Goal: Task Accomplishment & Management: Complete application form

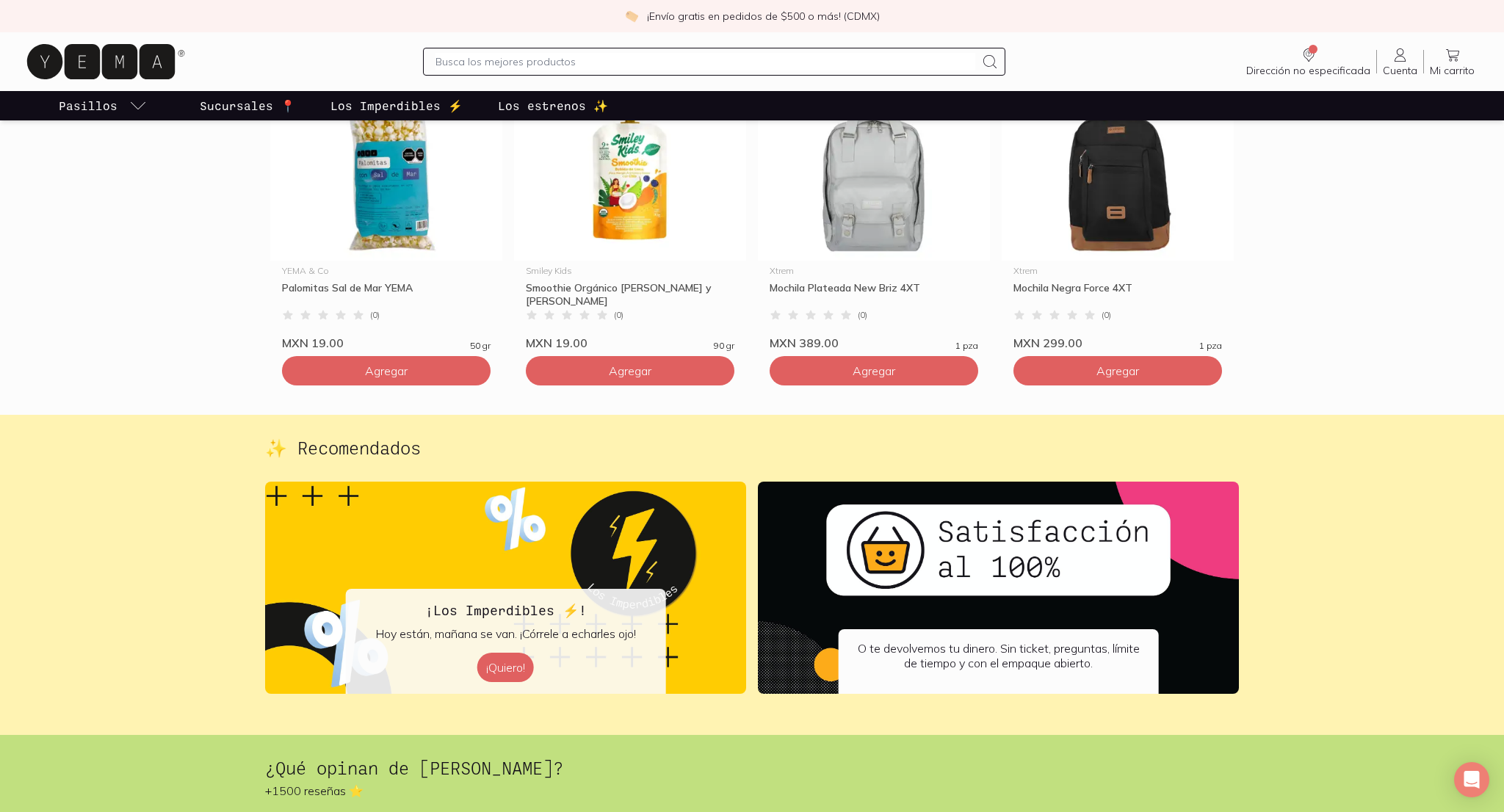
scroll to position [2253, 0]
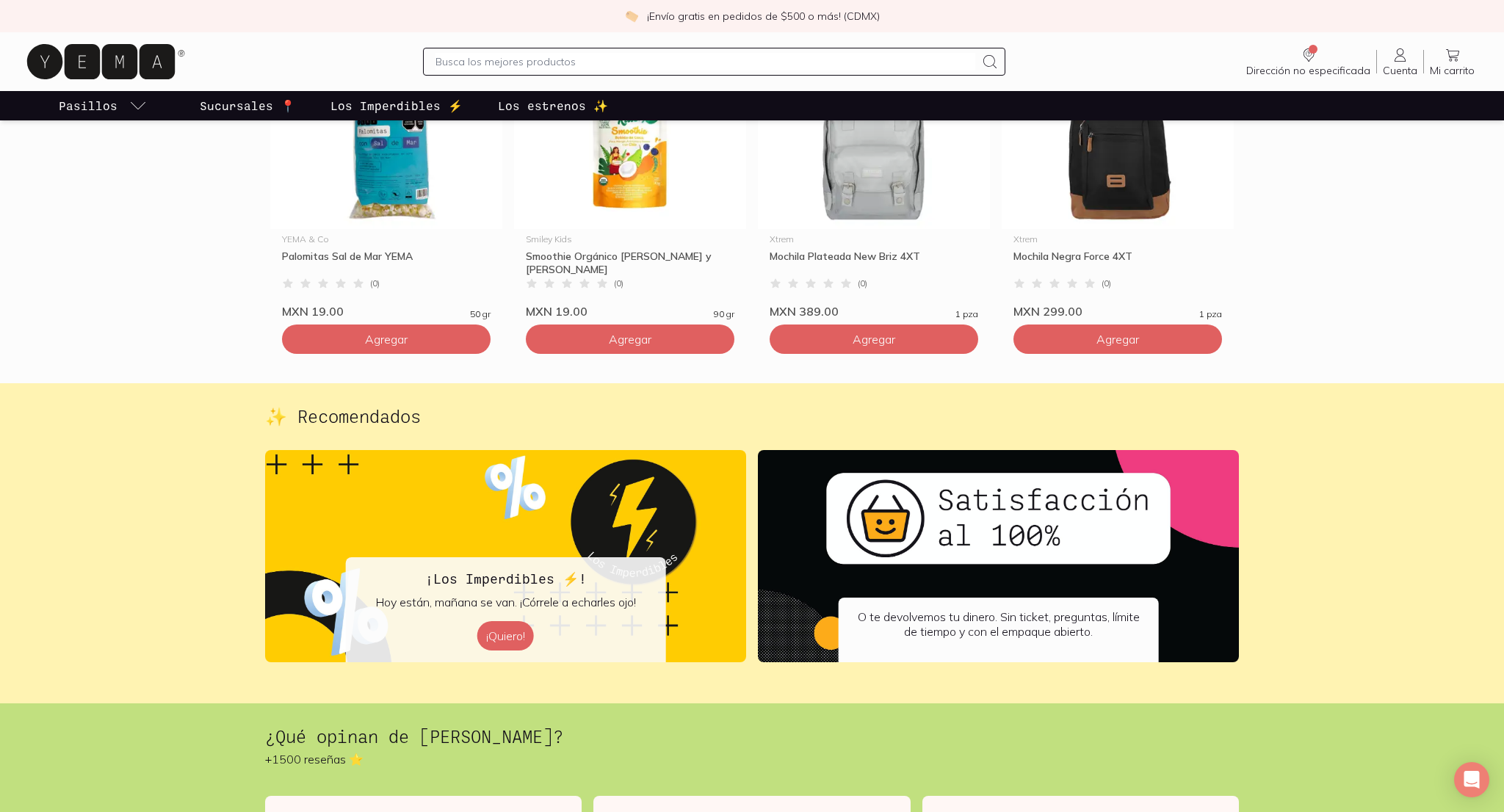
click at [961, 513] on img at bounding box center [997, 556] width 481 height 213
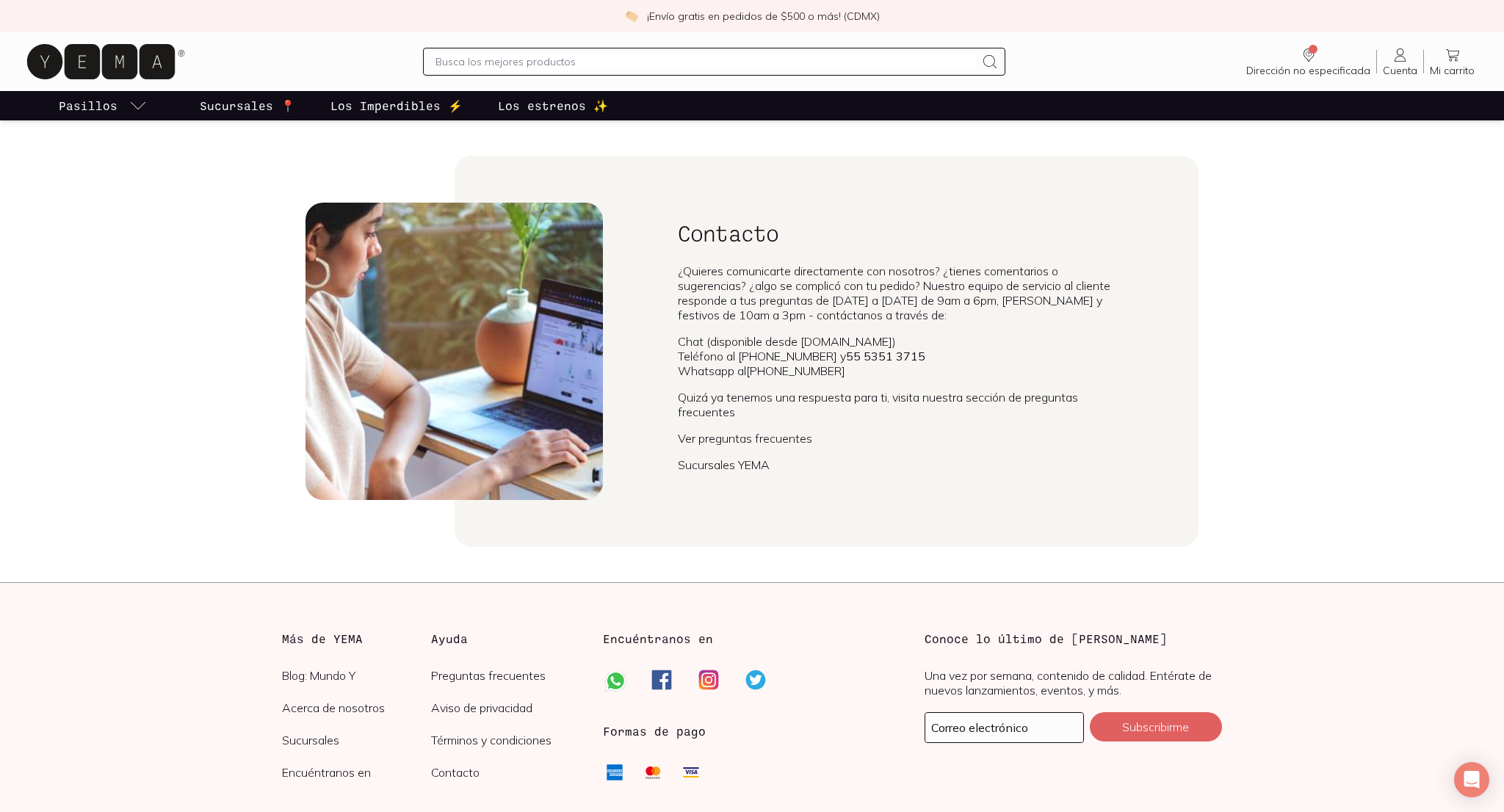
click at [169, 65] on icon at bounding box center [101, 62] width 148 height 35
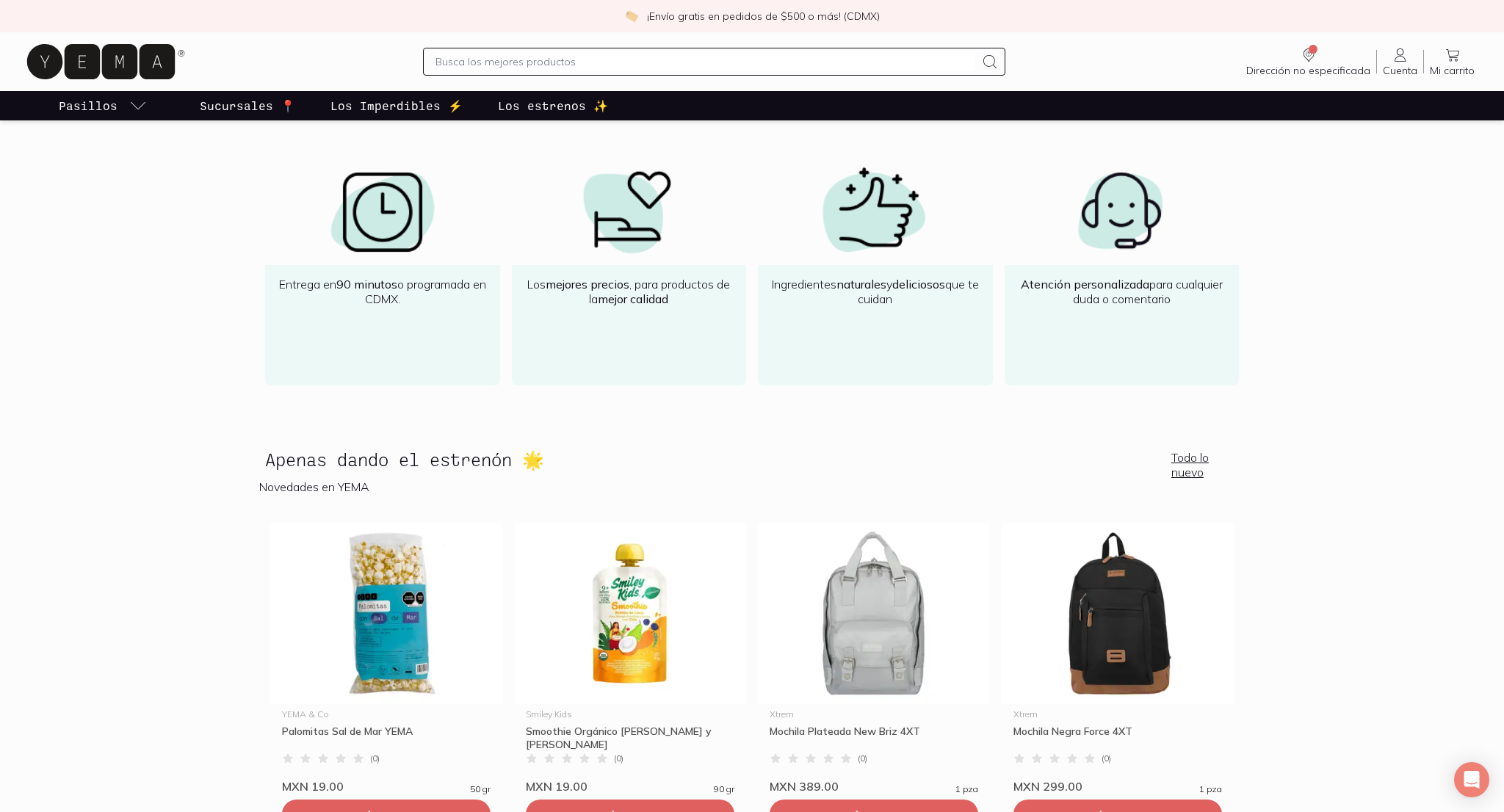
scroll to position [3366, 0]
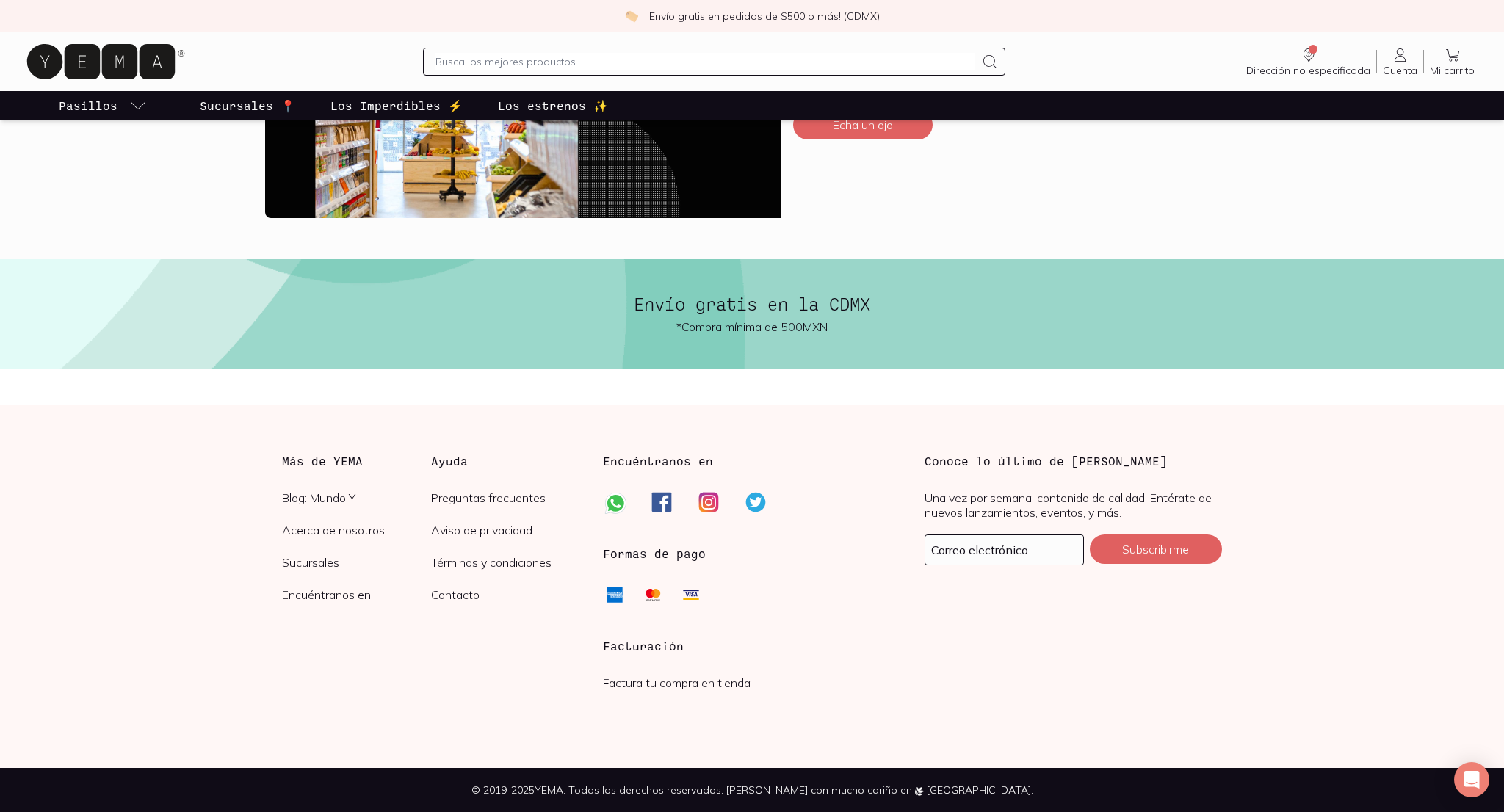
click at [636, 651] on h3 "Facturación" at bounding box center [752, 646] width 298 height 18
click at [649, 646] on h3 "Facturación" at bounding box center [752, 646] width 298 height 18
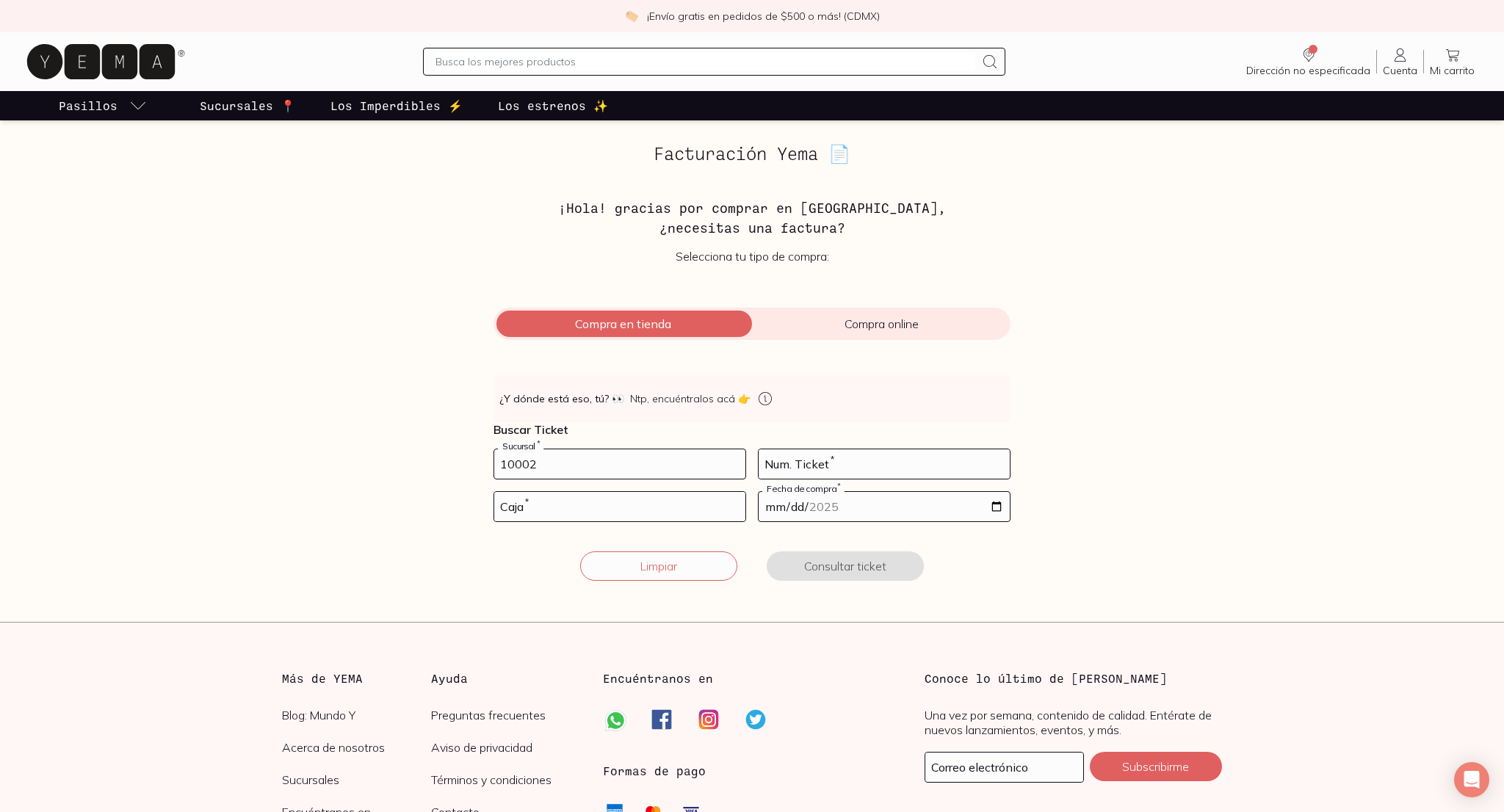
type input "10002"
type input "88"
type input "02"
click at [890, 500] on input "date" at bounding box center [884, 506] width 252 height 29
click at [988, 511] on input "date" at bounding box center [884, 506] width 252 height 29
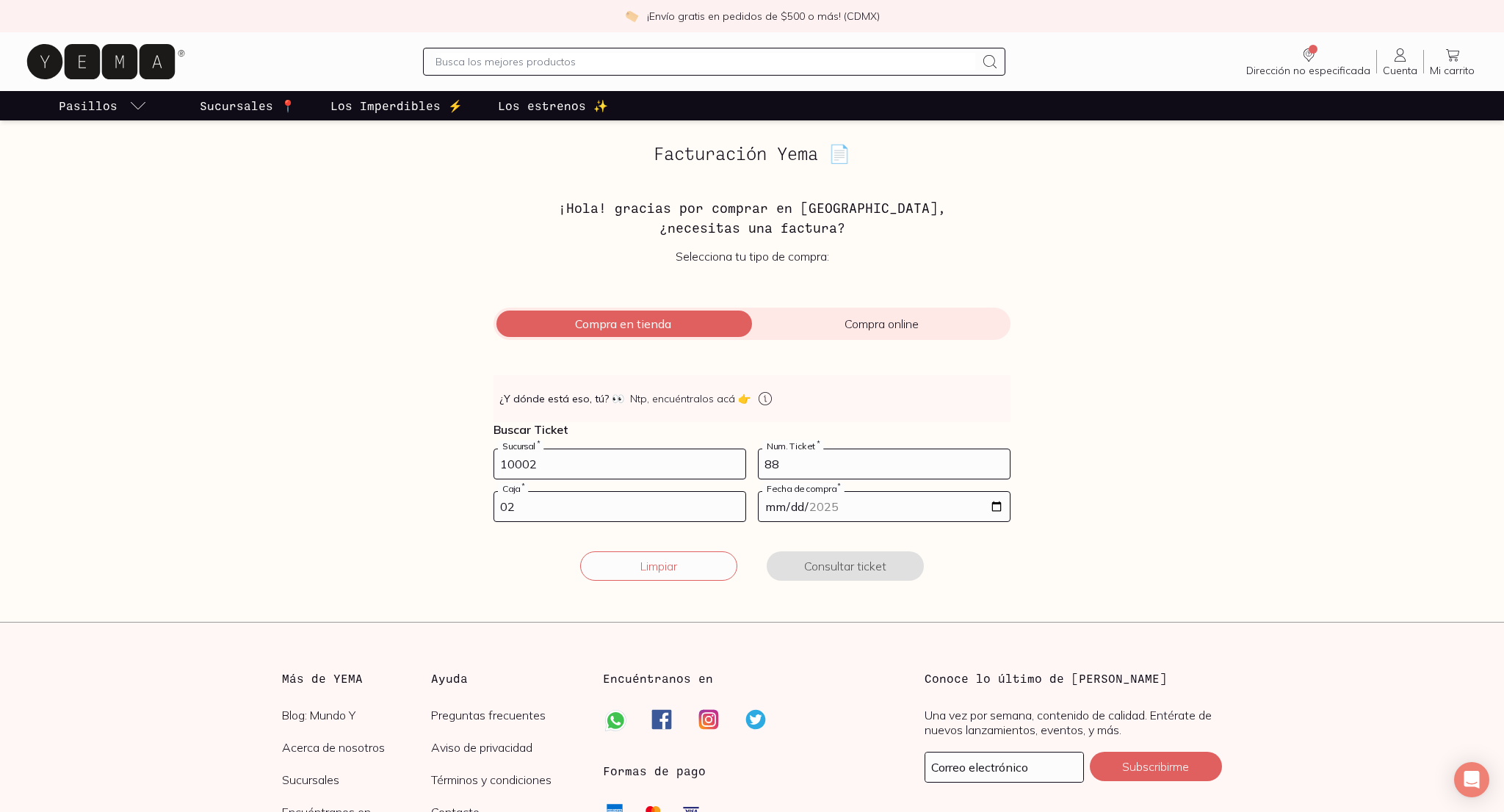
click at [996, 511] on input "date" at bounding box center [884, 506] width 252 height 29
type input "2025-08-30"
click at [868, 569] on button "Consultar ticket" at bounding box center [844, 566] width 157 height 29
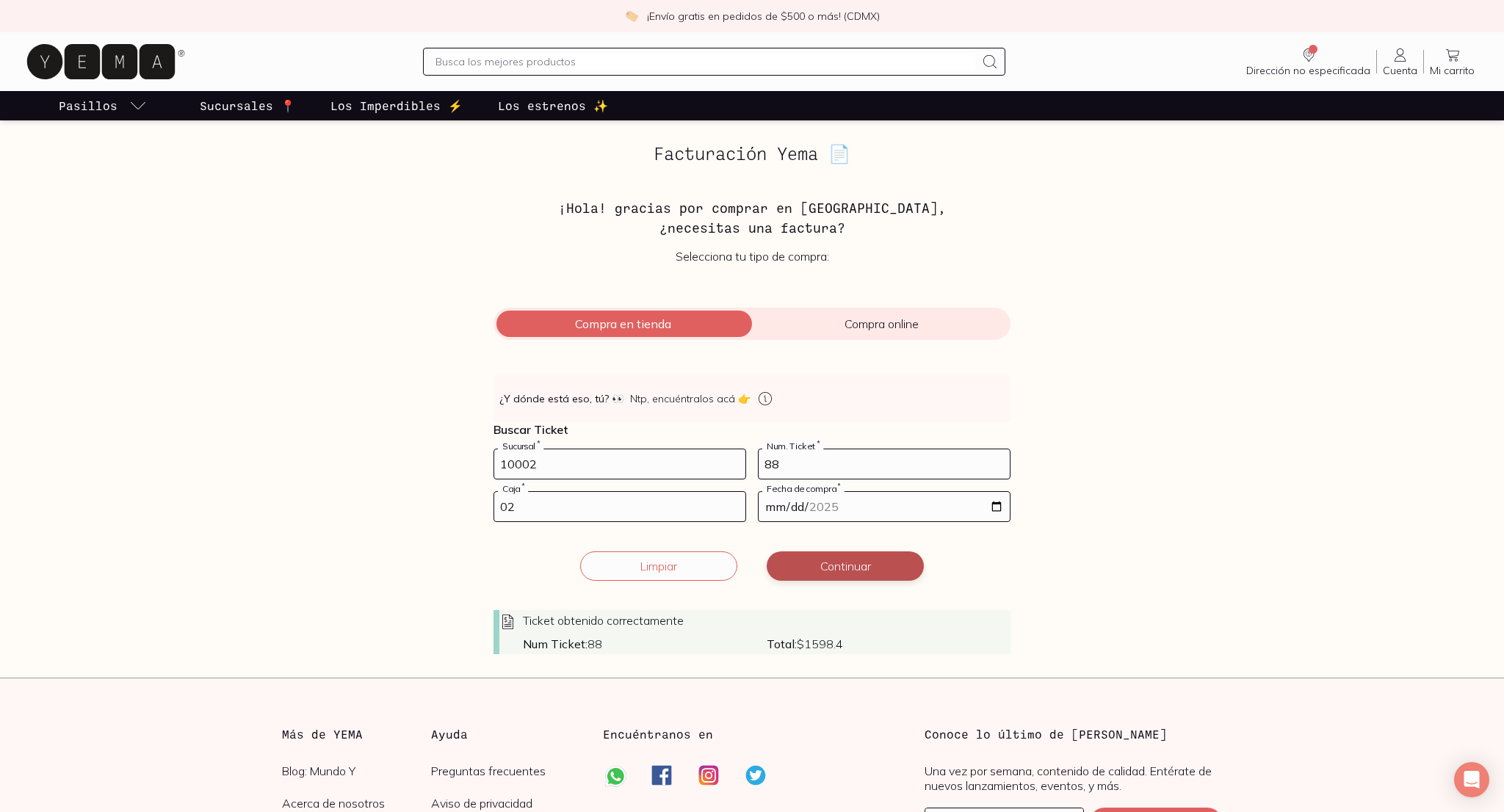
click at [868, 568] on button "Continuar" at bounding box center [844, 566] width 157 height 29
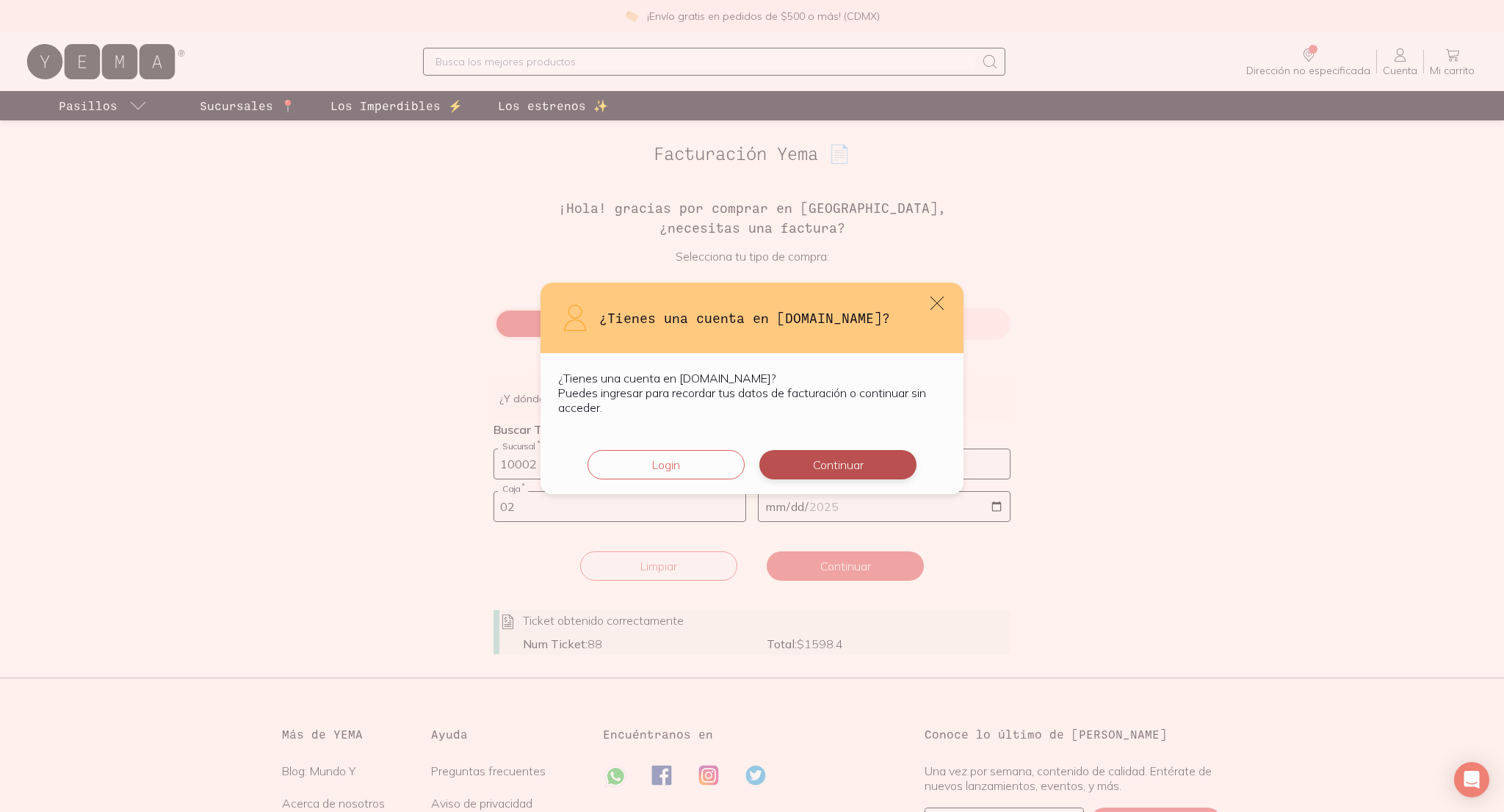
click at [880, 466] on button "Continuar" at bounding box center [837, 464] width 157 height 29
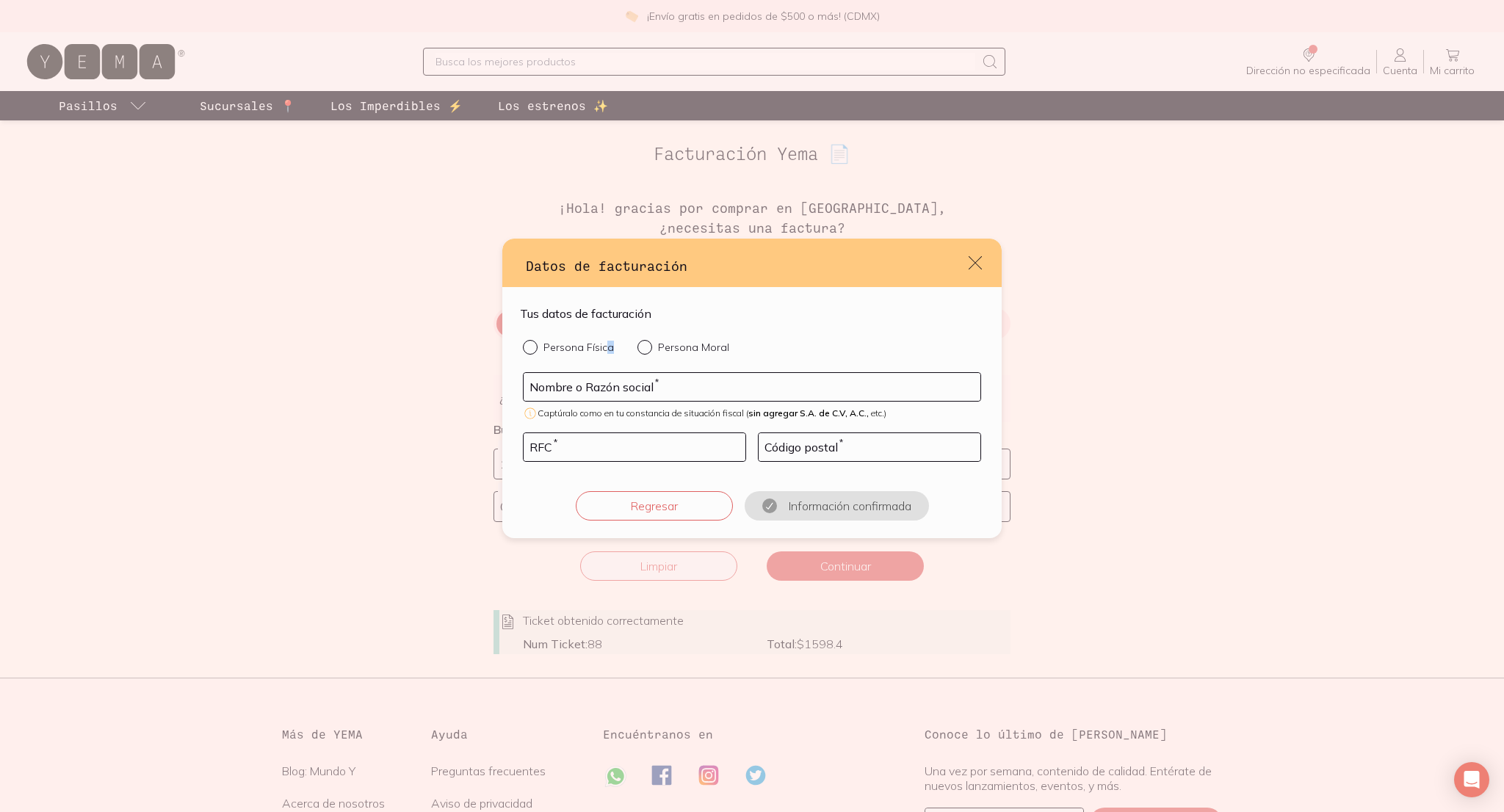
click at [608, 344] on p "Persona Física" at bounding box center [578, 347] width 71 height 13
click at [582, 348] on p "Persona Física" at bounding box center [578, 347] width 71 height 13
click at [534, 348] on input "Persona Física" at bounding box center [528, 345] width 12 height 12
radio input "true"
click at [600, 375] on input "default" at bounding box center [752, 387] width 457 height 28
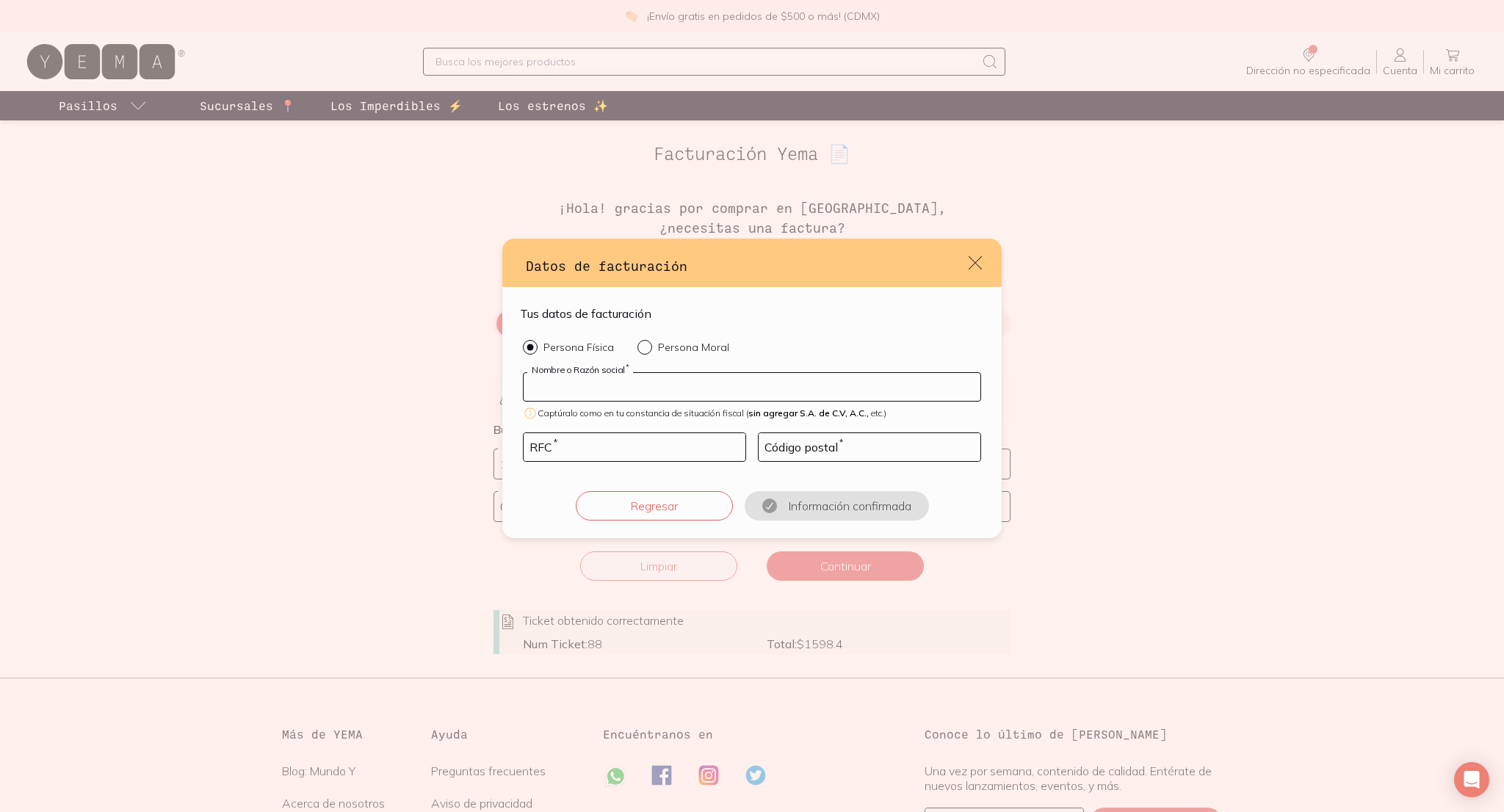
type input "LEANDRO JOSE MOTTA"
type input "MOLE840803ISA"
type input "11850"
click at [848, 510] on button "Confirmar información" at bounding box center [835, 506] width 157 height 29
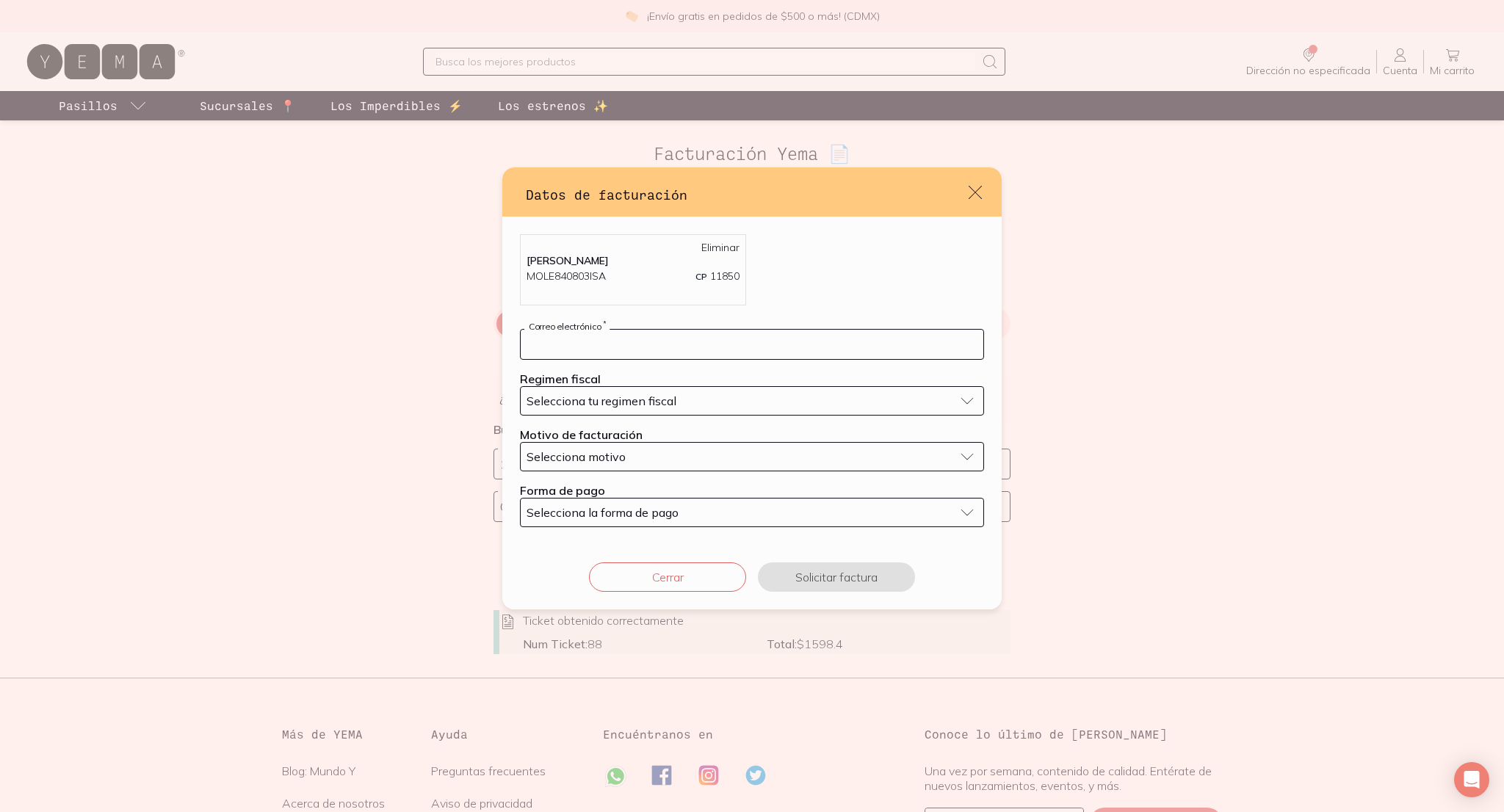
click at [810, 336] on input "default" at bounding box center [752, 344] width 462 height 29
type input "mottalean@gmail.com"
click at [717, 406] on div "Selecciona tu regimen fiscal" at bounding box center [740, 400] width 427 height 15
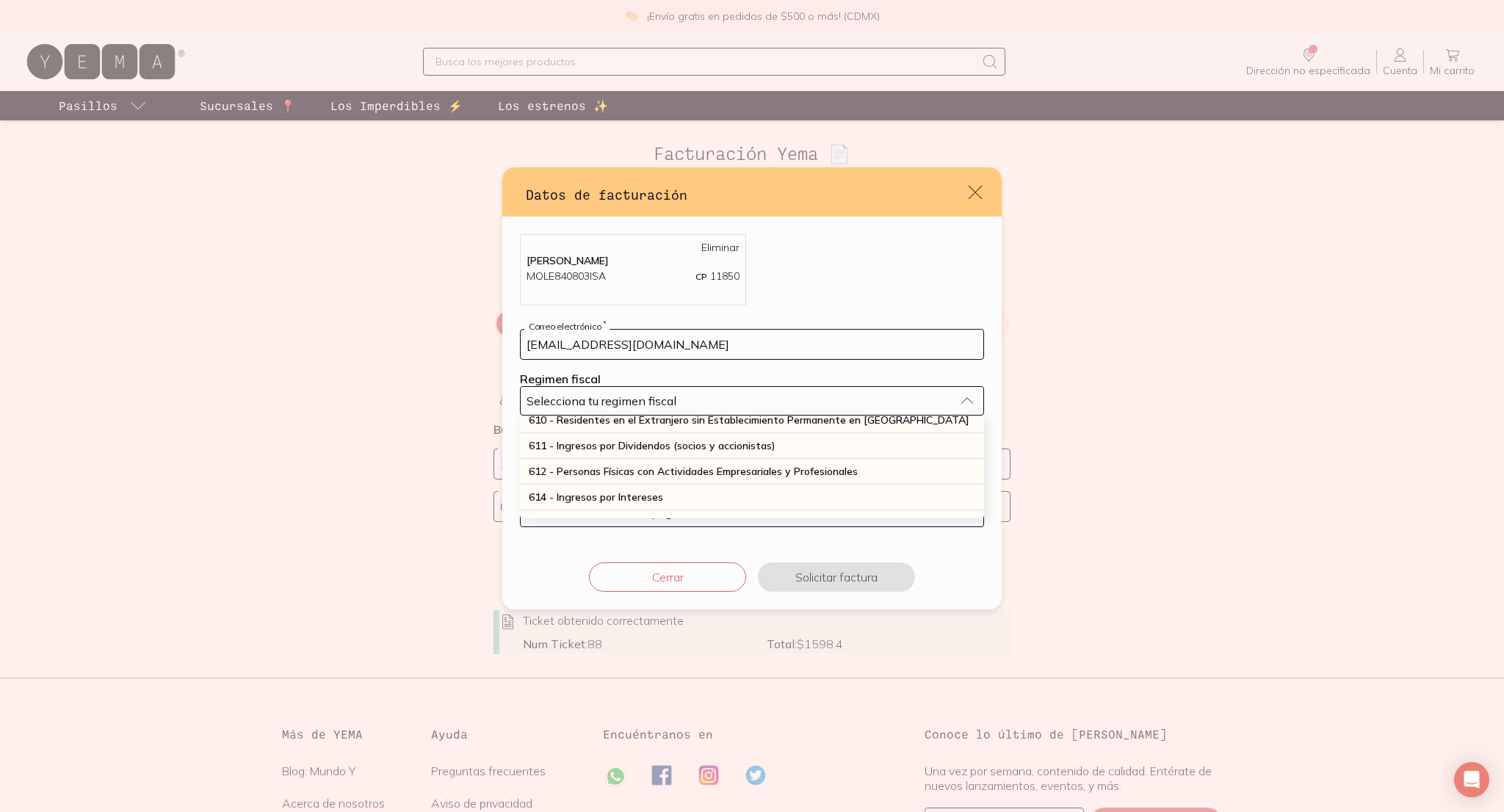
scroll to position [163, 0]
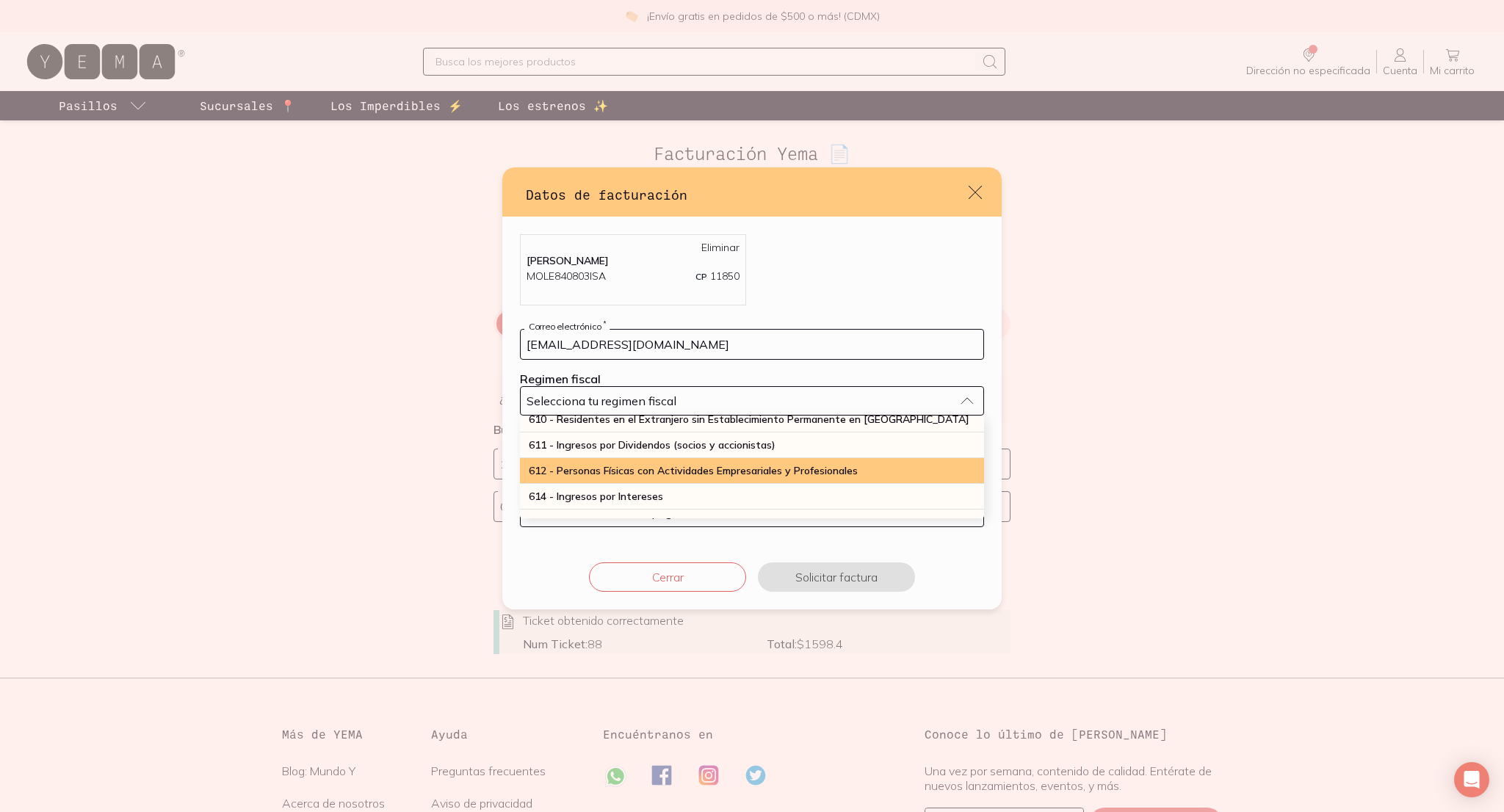
click at [726, 478] on div "612 - Personas Físicas con Actividades Empresariales y Profesionales" at bounding box center [752, 470] width 464 height 26
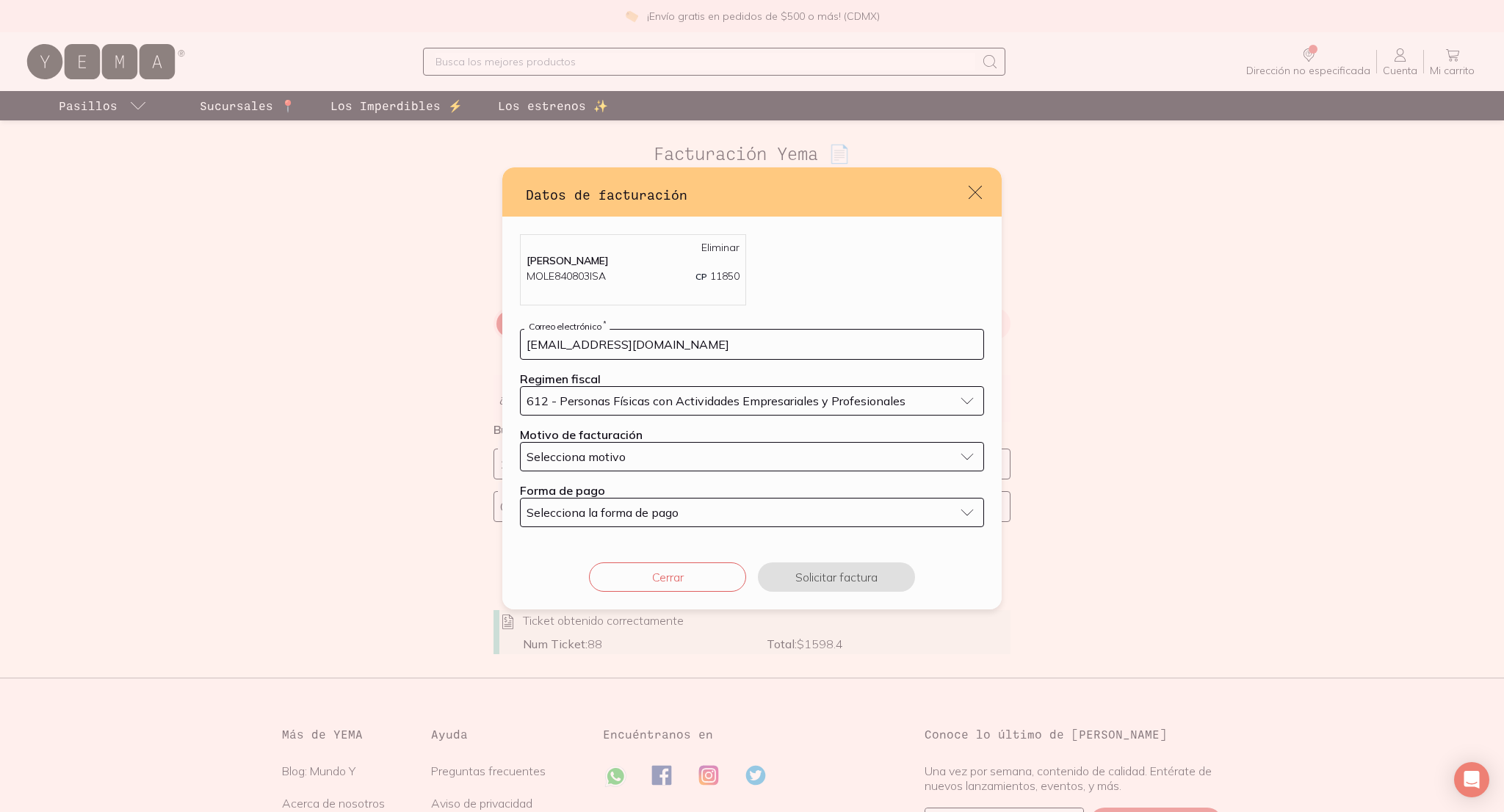
click at [727, 471] on form "mottalean@gmail.com Correo electrónico * Regimen fiscal 612 - Personas Físicas …" at bounding box center [752, 428] width 464 height 198
click at [733, 466] on button "Selecciona motivo" at bounding box center [752, 456] width 464 height 29
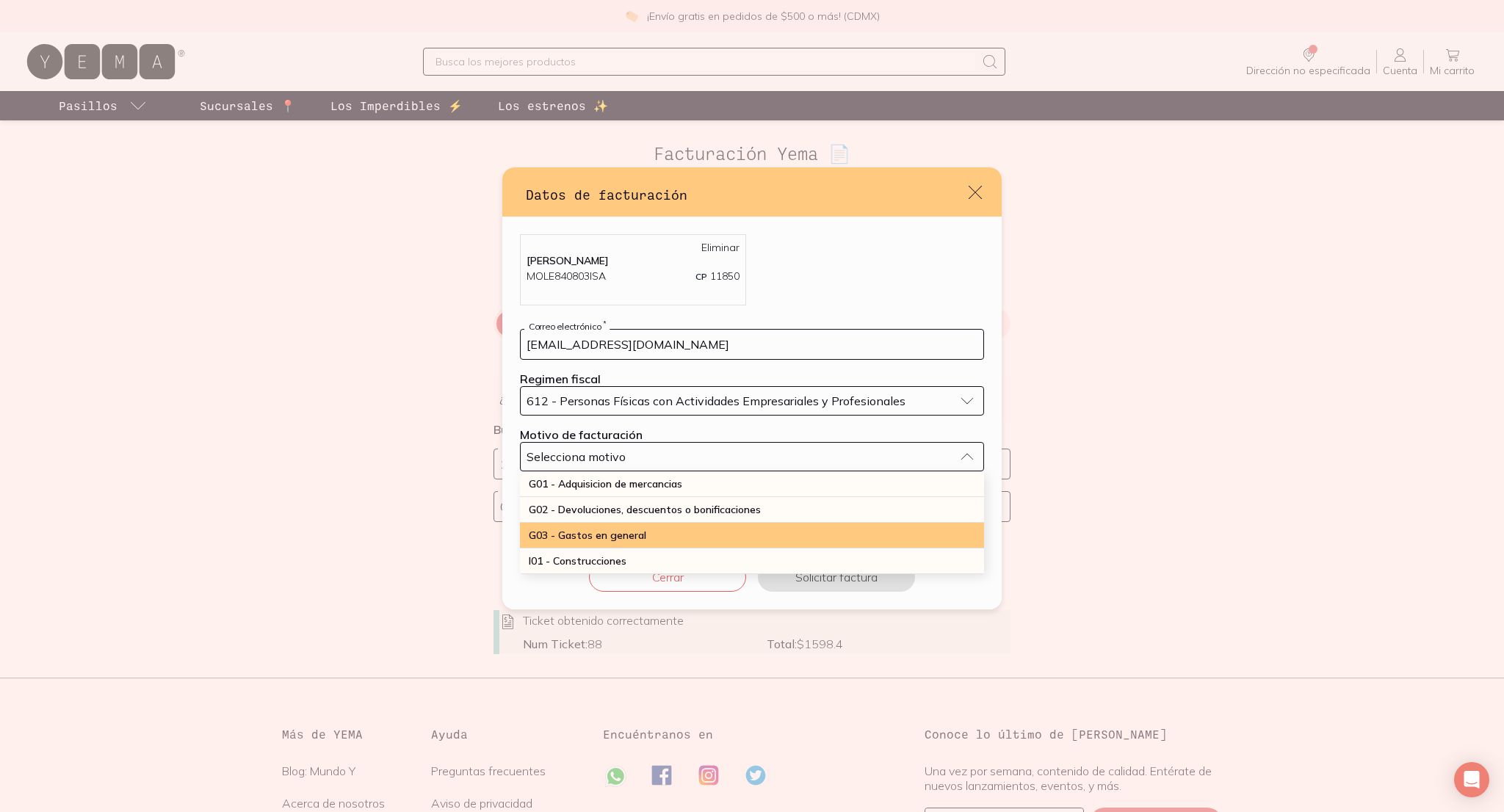
click at [721, 526] on div "G03 - Gastos en general" at bounding box center [752, 535] width 464 height 26
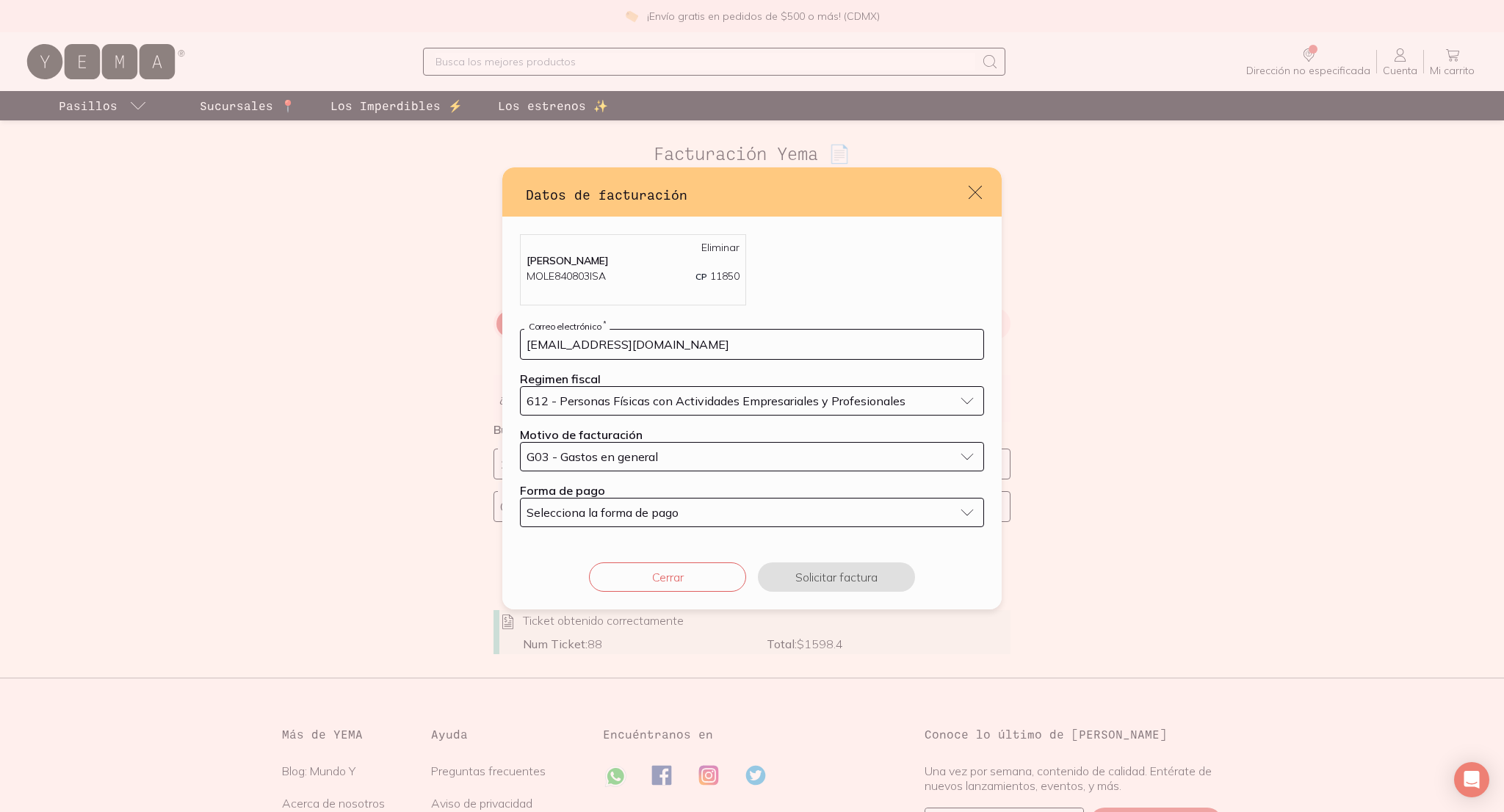
click at [716, 523] on button "Selecciona la forma de pago" at bounding box center [752, 512] width 464 height 29
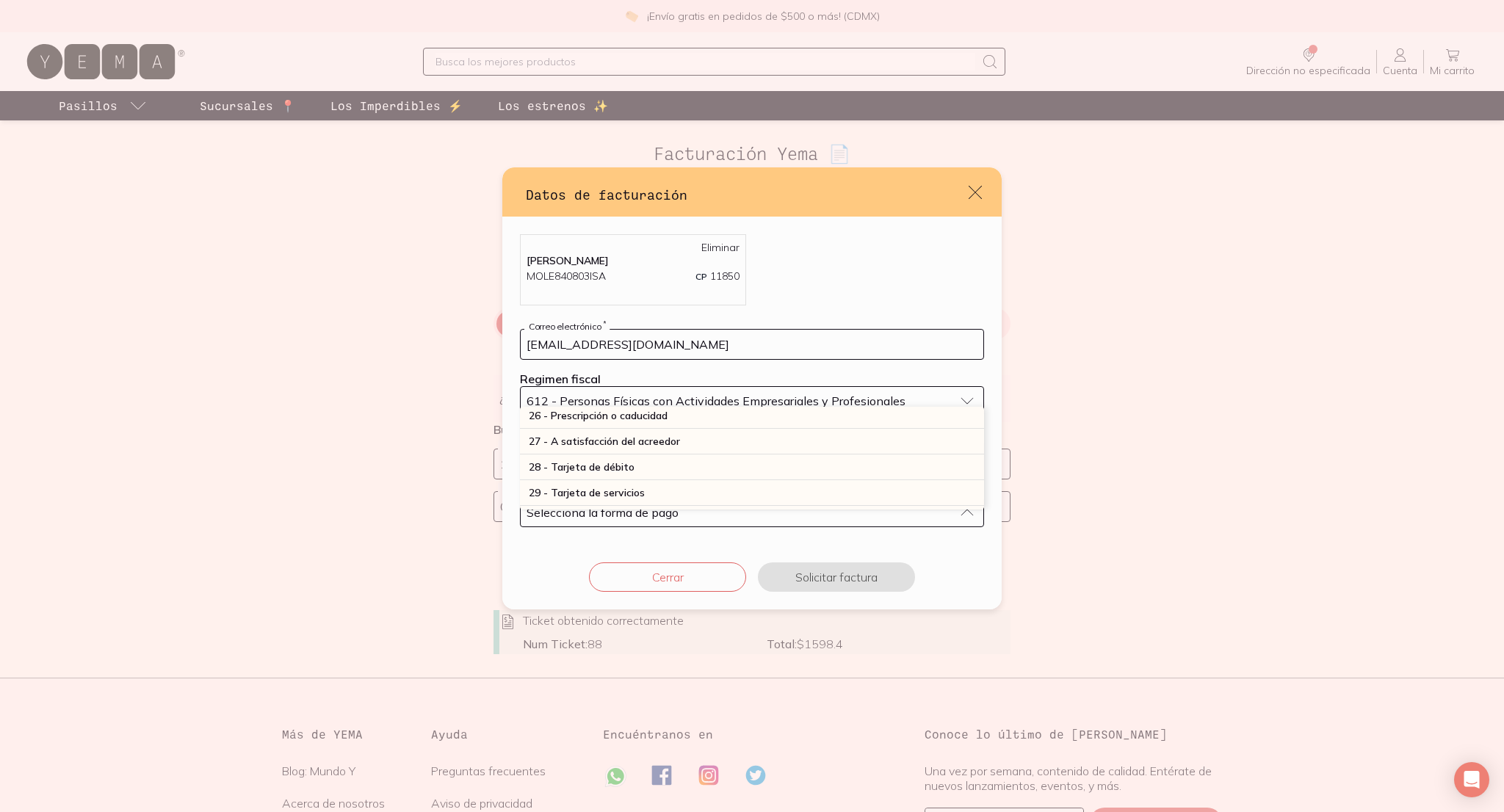
scroll to position [372, 0]
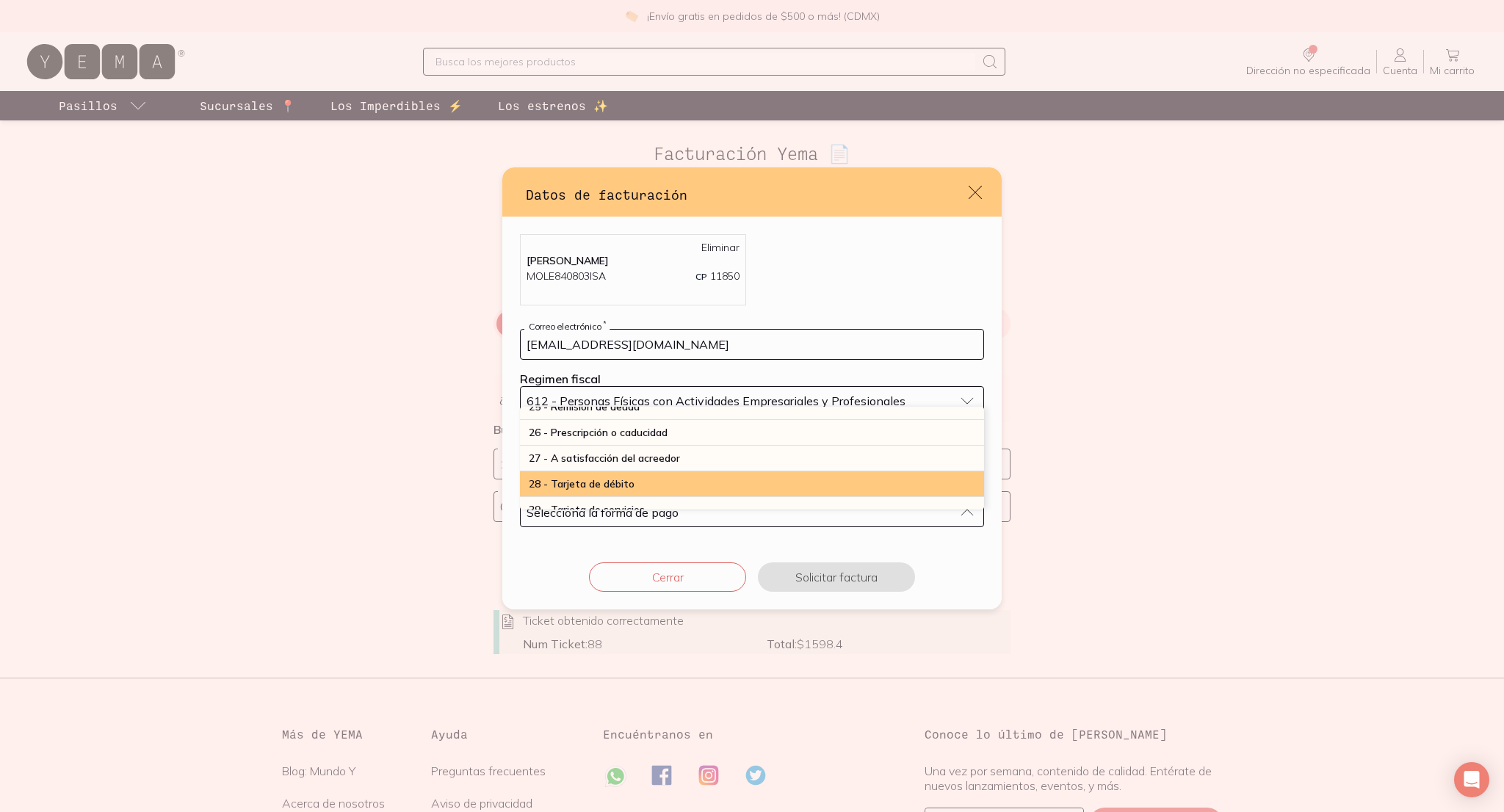
click at [723, 483] on div "28 - Tarjeta de débito" at bounding box center [752, 483] width 464 height 26
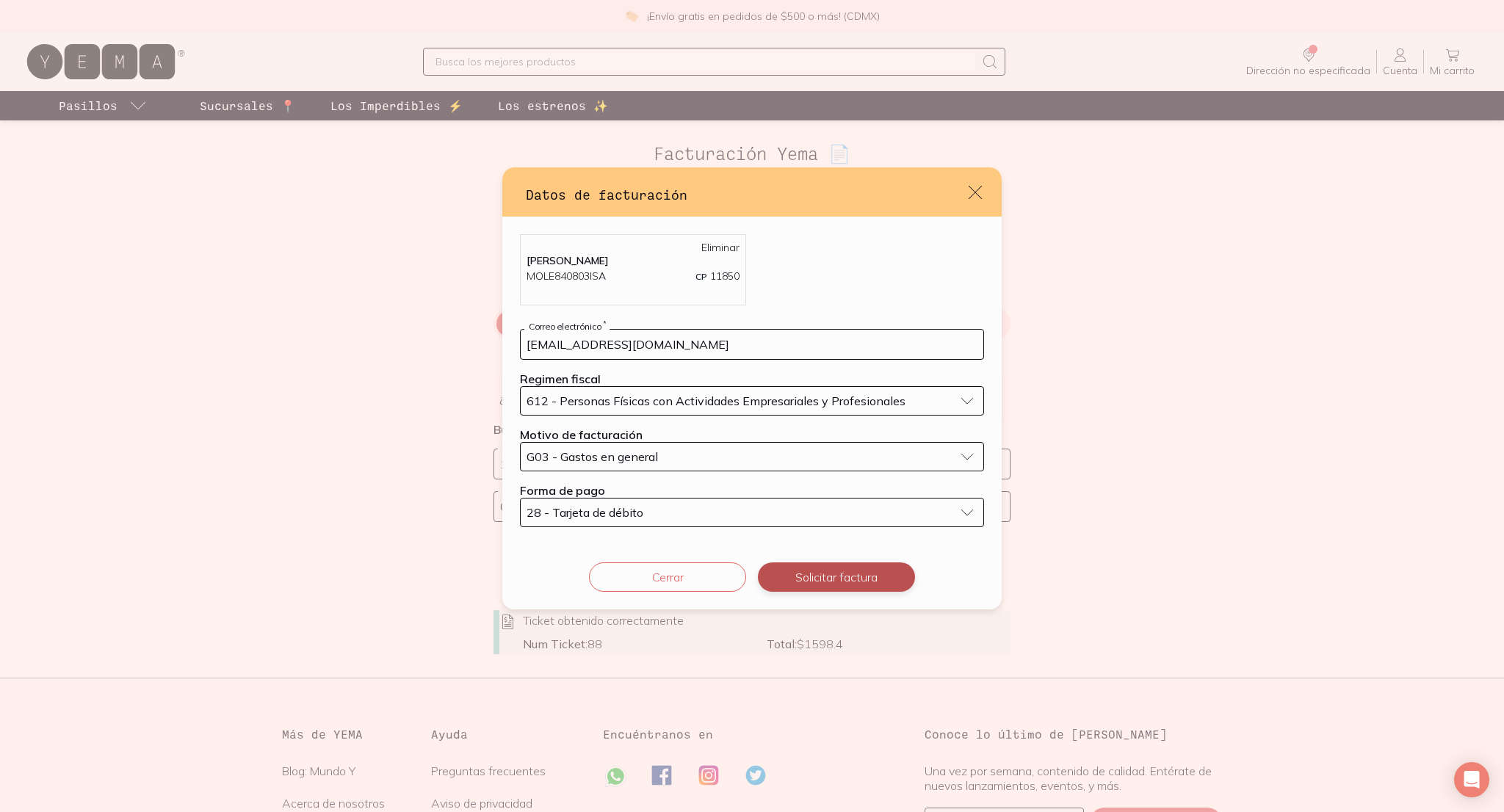
click at [815, 582] on button "Solicitar factura" at bounding box center [835, 576] width 157 height 29
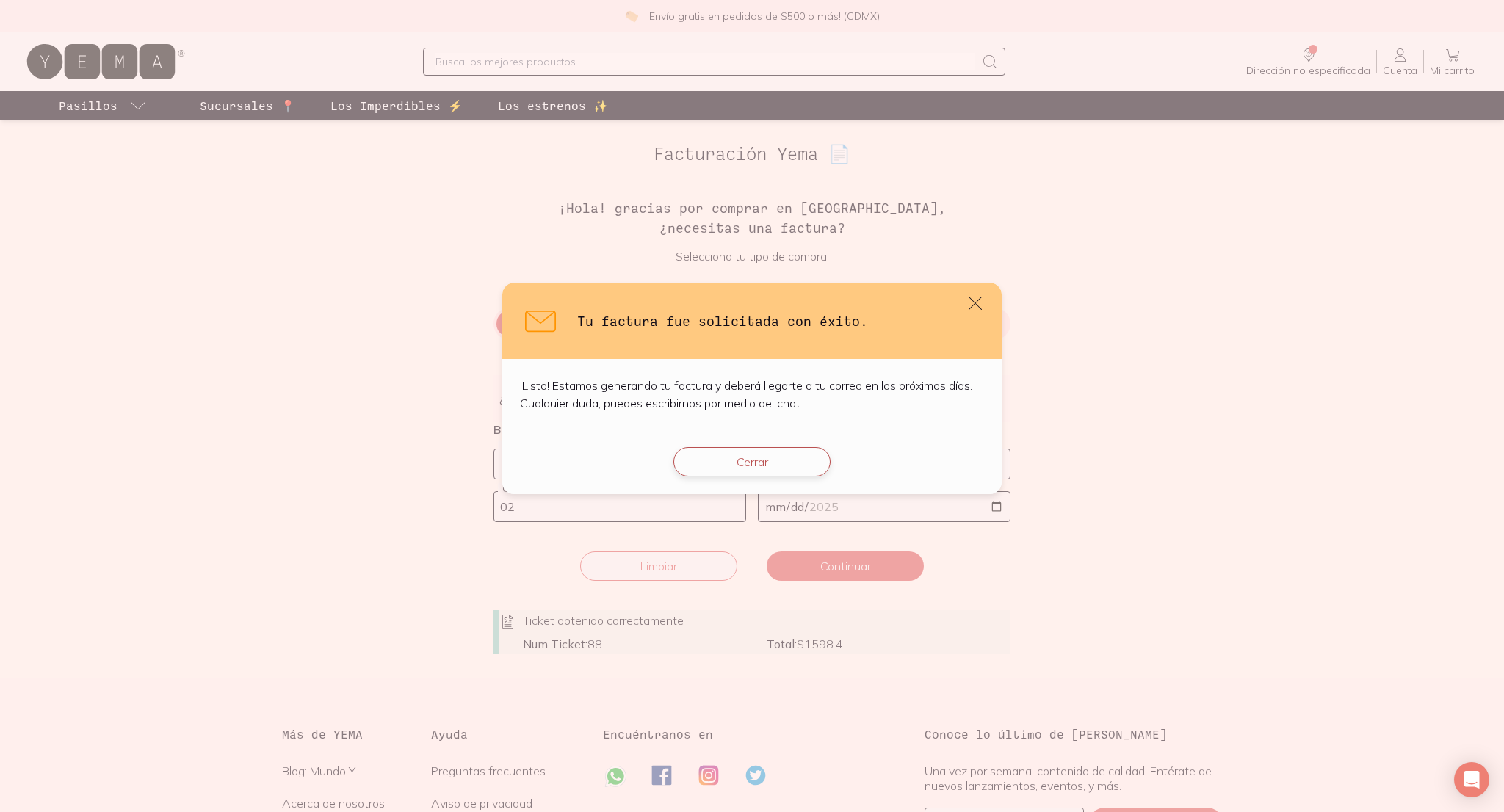
click at [804, 461] on button "Cerrar" at bounding box center [751, 461] width 157 height 29
